Goal: Task Accomplishment & Management: Use online tool/utility

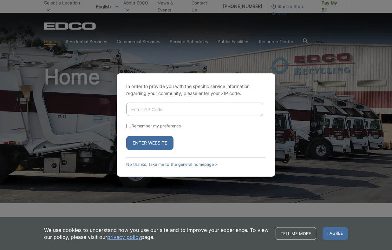
click at [243, 115] on input "Enter ZIP Code" at bounding box center [194, 108] width 137 height 13
type input "91941"
click at [151, 150] on button "Enter Website" at bounding box center [149, 143] width 47 height 14
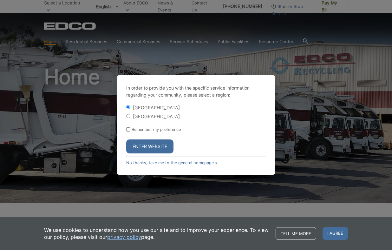
click at [165, 153] on button "Enter Website" at bounding box center [149, 146] width 47 height 14
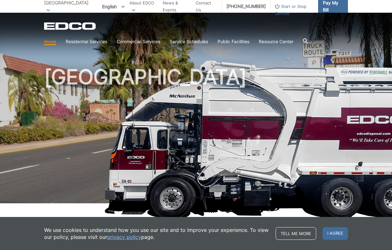
click at [338, 10] on link "Pay My Bill" at bounding box center [333, 6] width 30 height 13
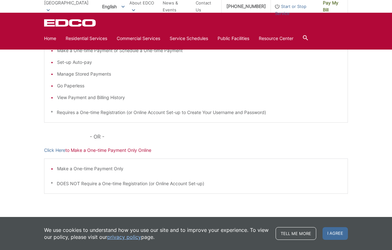
scroll to position [130, 0]
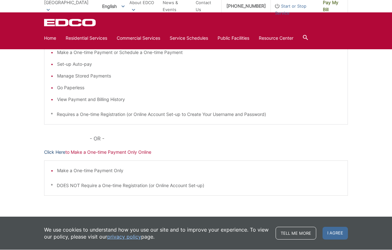
click at [54, 150] on link "Click Here" at bounding box center [54, 152] width 21 height 7
